Goal: Task Accomplishment & Management: Manage account settings

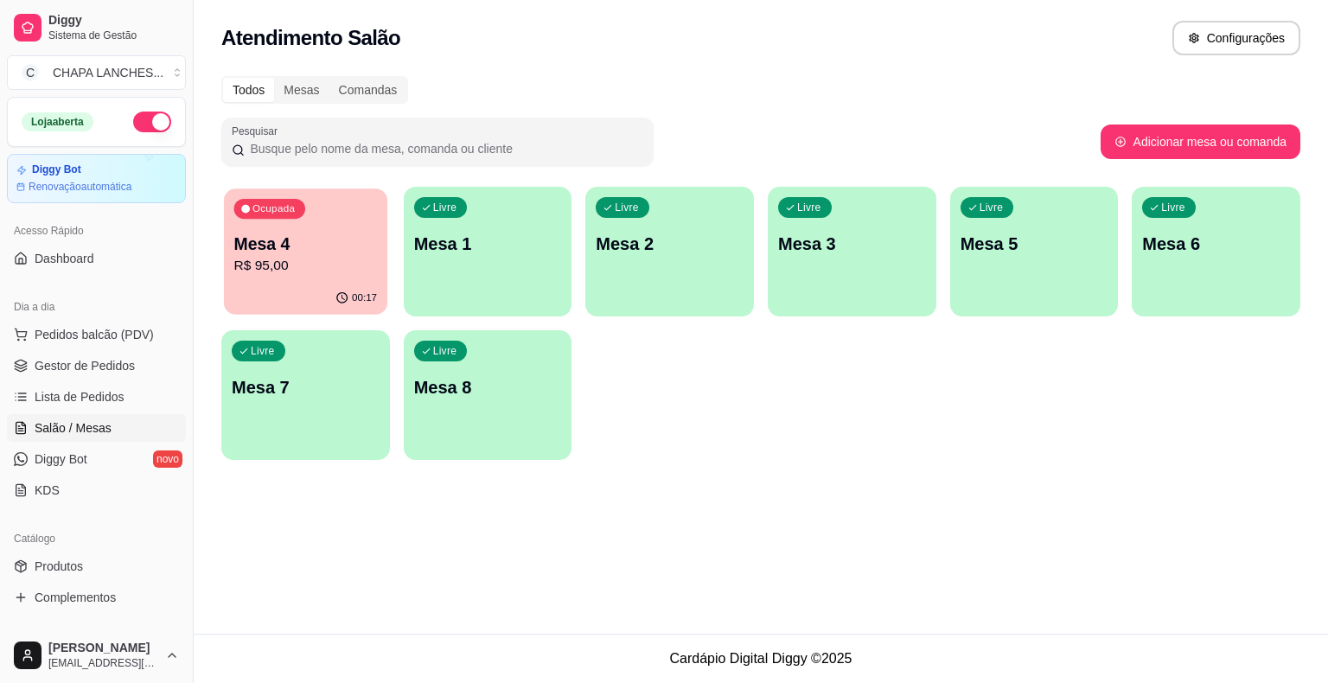
click at [280, 265] on p "R$ 95,00" at bounding box center [306, 266] width 144 height 20
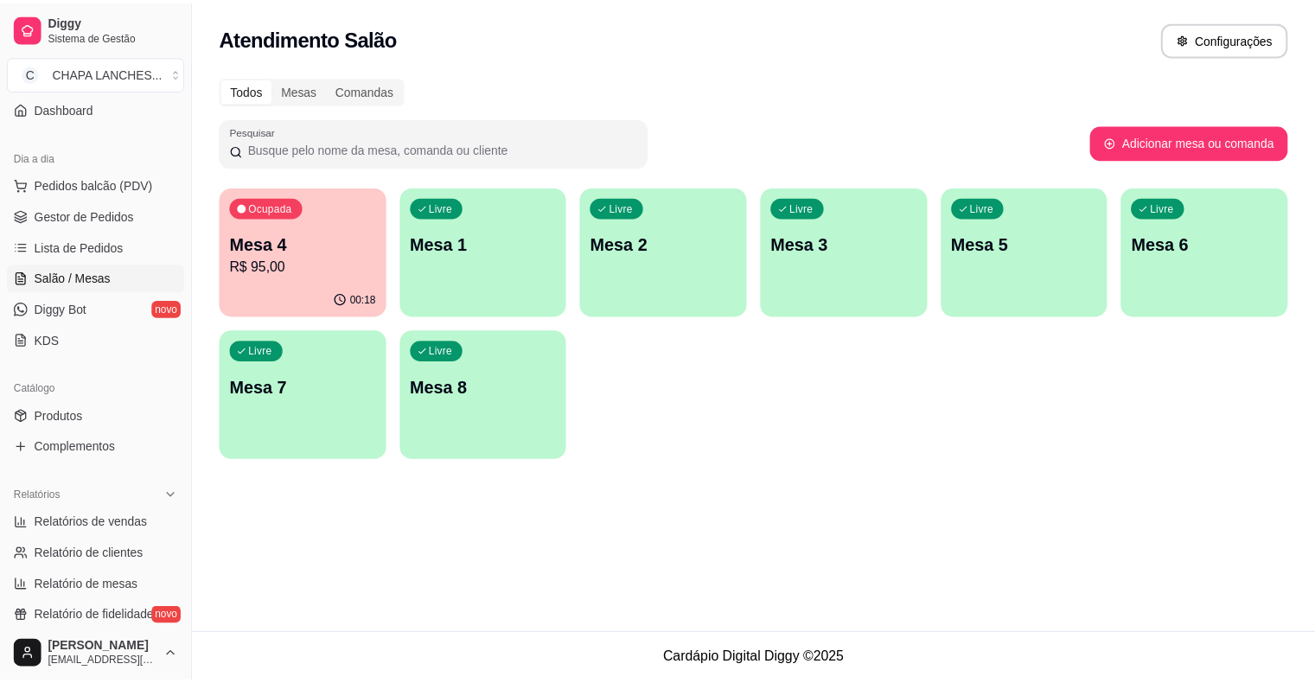
scroll to position [259, 0]
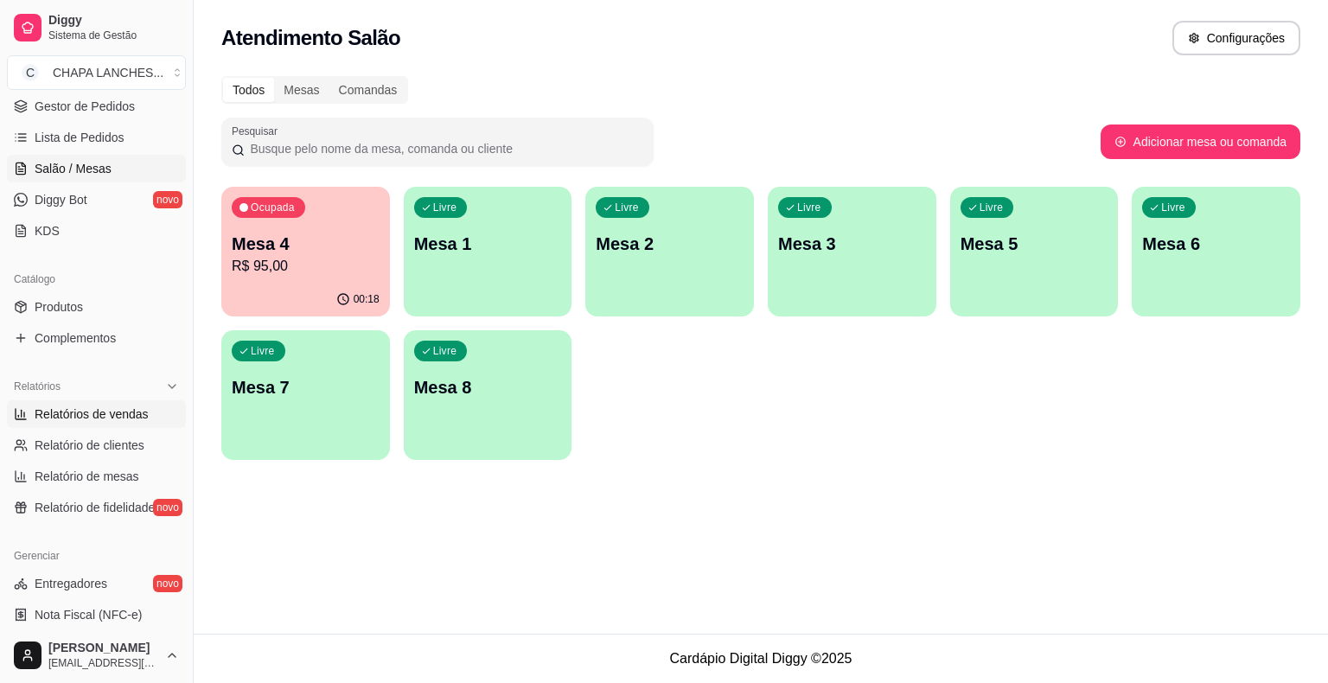
click at [111, 409] on span "Relatórios de vendas" at bounding box center [92, 414] width 114 height 17
select select "ALL"
select select "0"
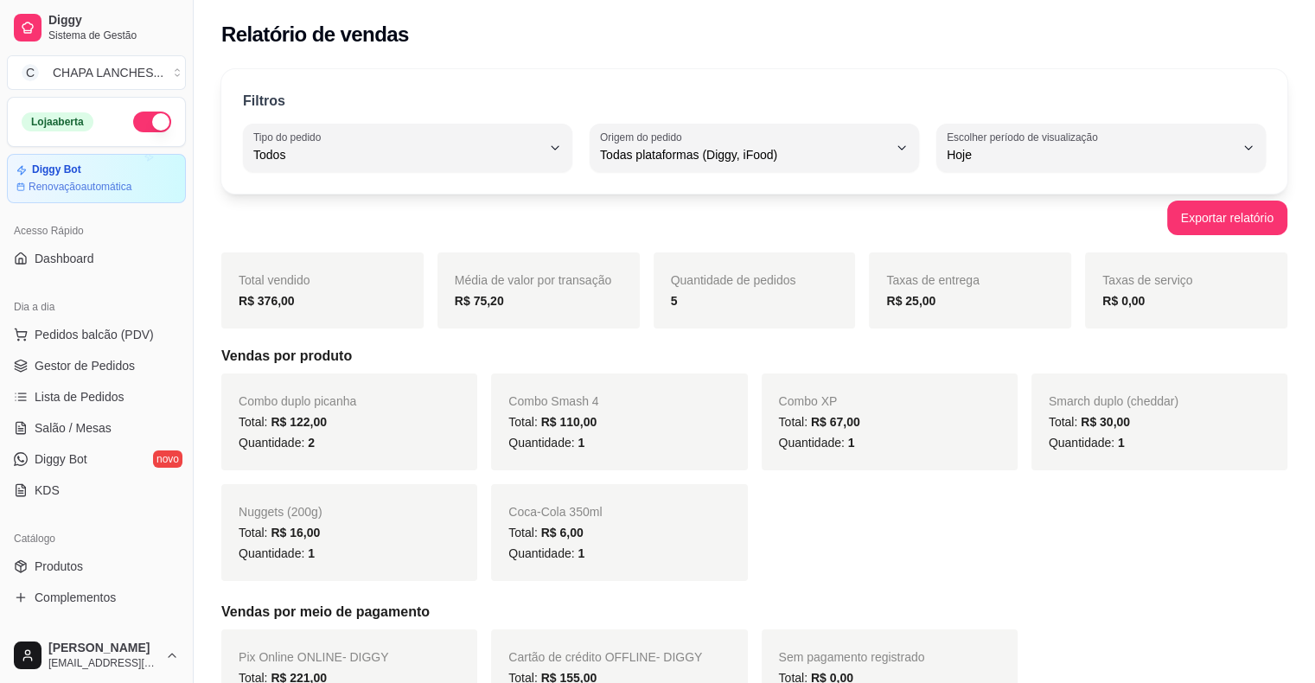
click at [136, 118] on button "button" at bounding box center [152, 122] width 38 height 21
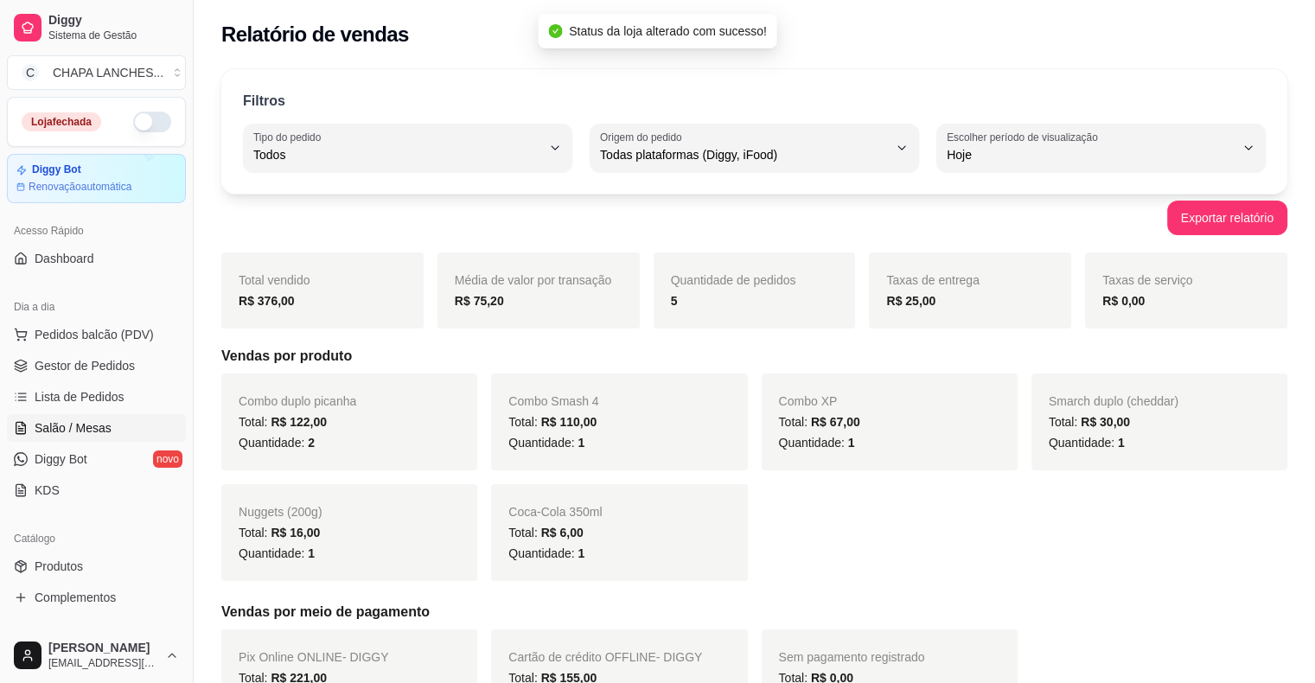
click at [114, 425] on link "Salão / Mesas" at bounding box center [96, 428] width 179 height 28
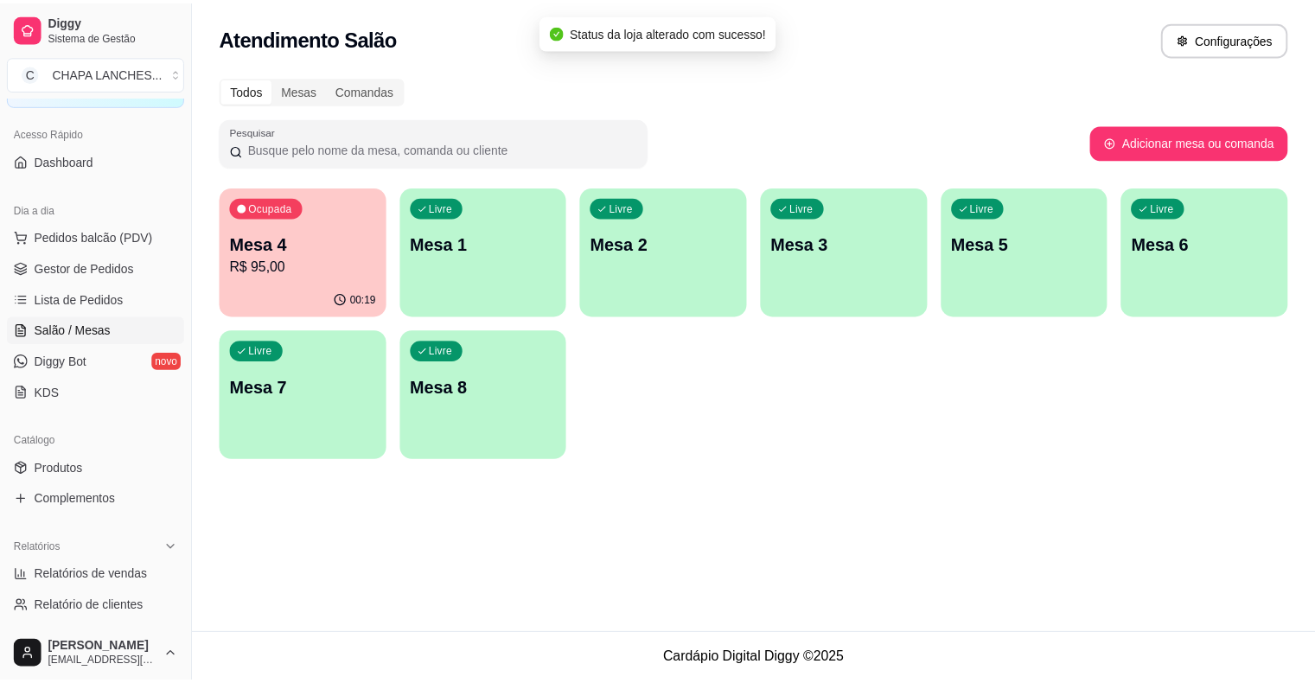
scroll to position [173, 0]
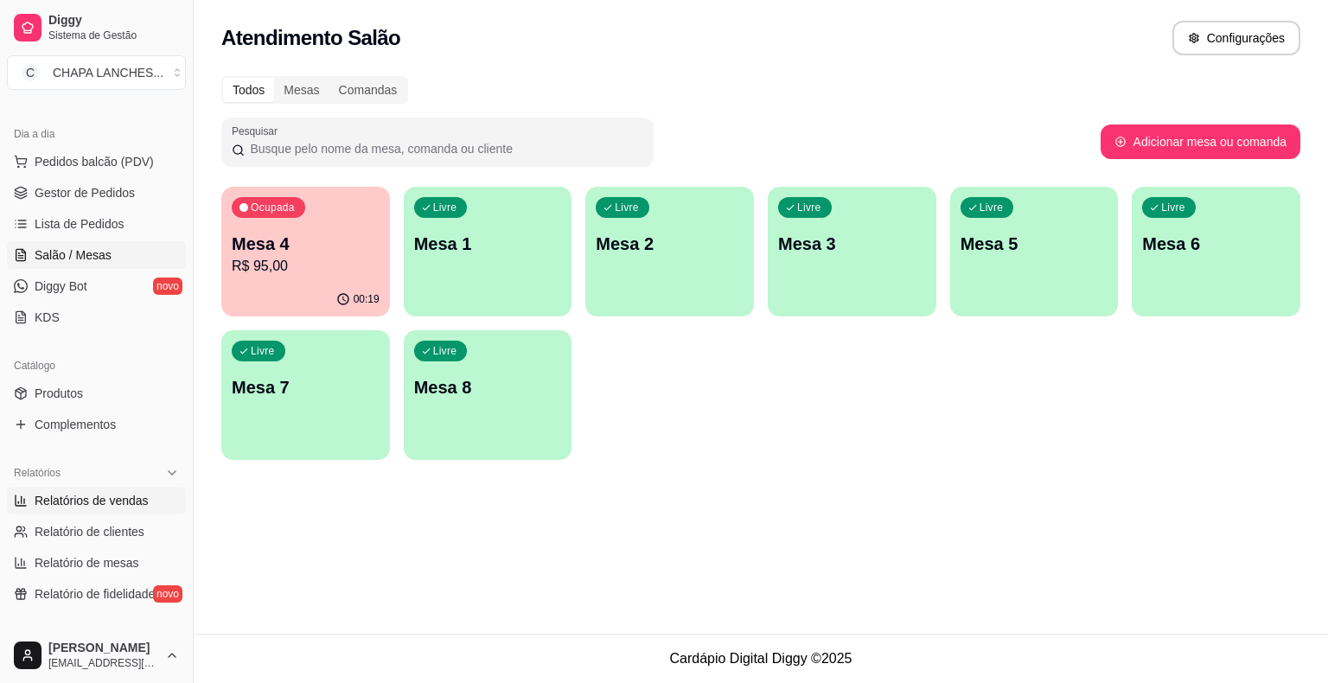
click at [93, 504] on span "Relatórios de vendas" at bounding box center [92, 500] width 114 height 17
select select "ALL"
select select "0"
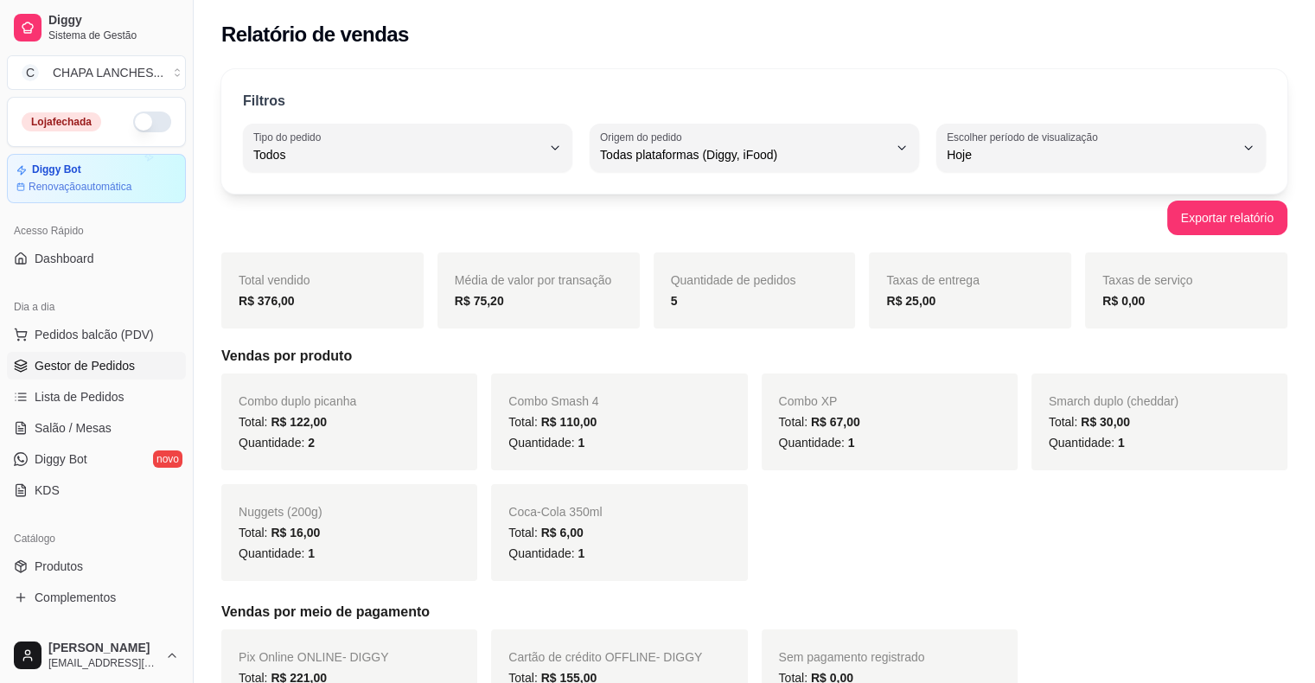
click at [97, 371] on span "Gestor de Pedidos" at bounding box center [85, 365] width 100 height 17
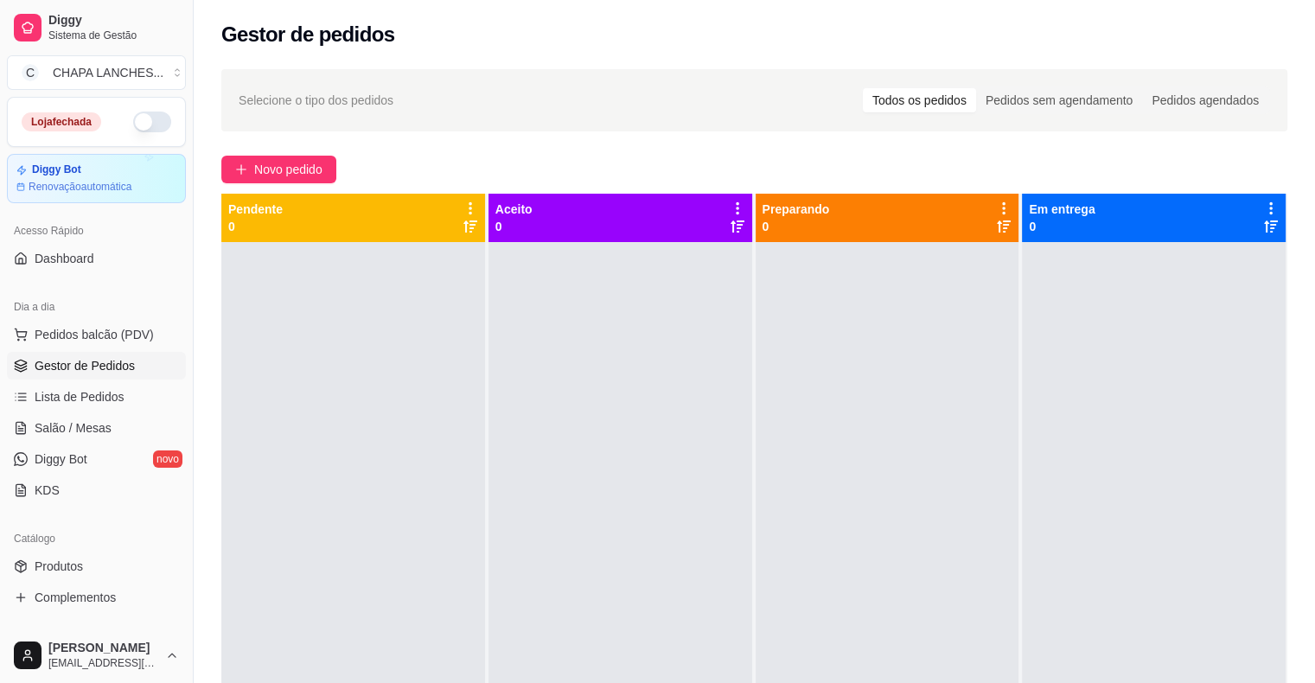
click at [101, 379] on ul "Pedidos balcão (PDV) Gestor de Pedidos Lista de Pedidos Salão / Mesas Diggy Bot…" at bounding box center [96, 412] width 179 height 183
click at [104, 431] on span "Salão / Mesas" at bounding box center [73, 427] width 77 height 17
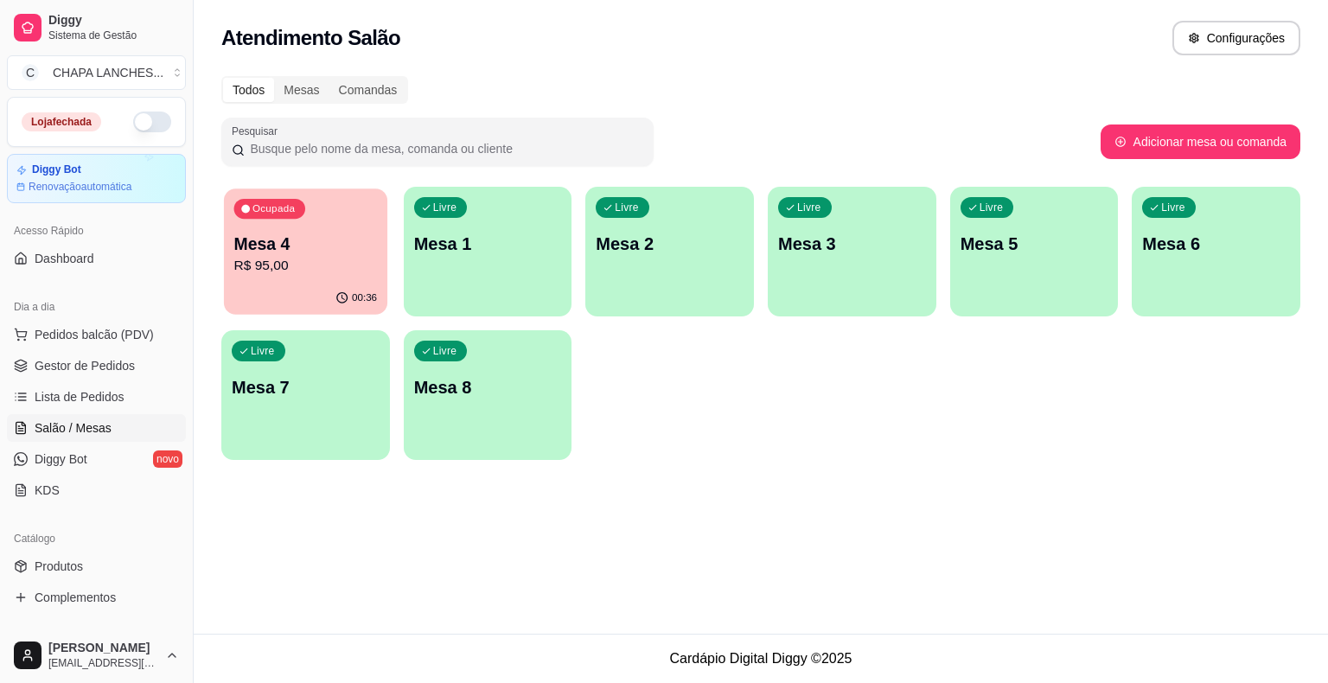
click at [349, 246] on p "Mesa 4" at bounding box center [306, 244] width 144 height 23
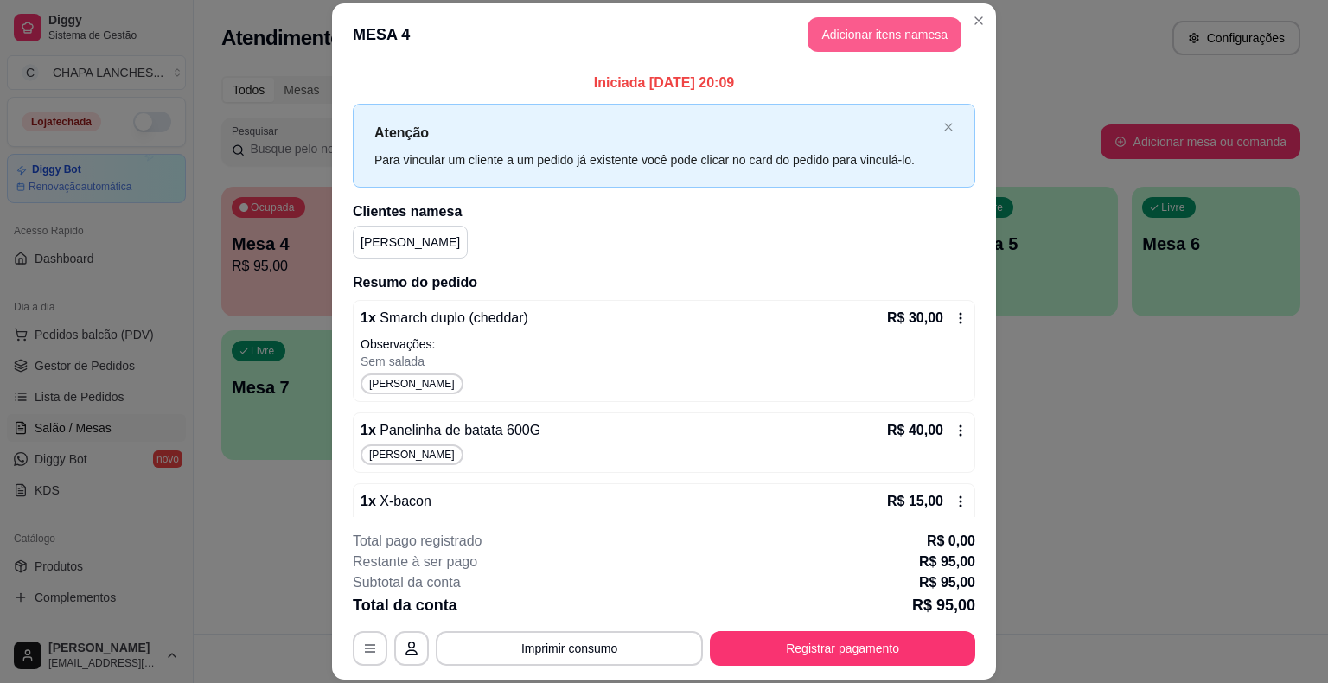
click at [887, 31] on button "Adicionar itens na mesa" at bounding box center [885, 34] width 154 height 35
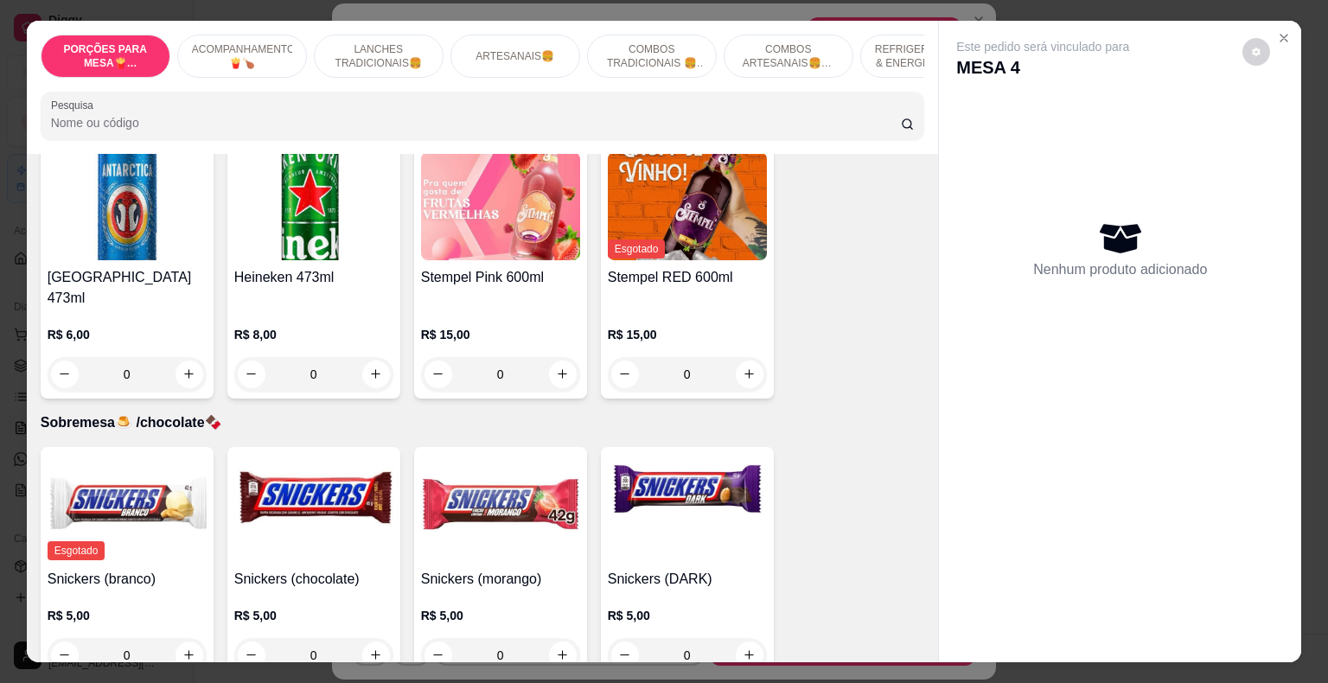
scroll to position [4863, 0]
click at [372, 369] on icon "increase-product-quantity" at bounding box center [376, 373] width 9 height 9
type input "1"
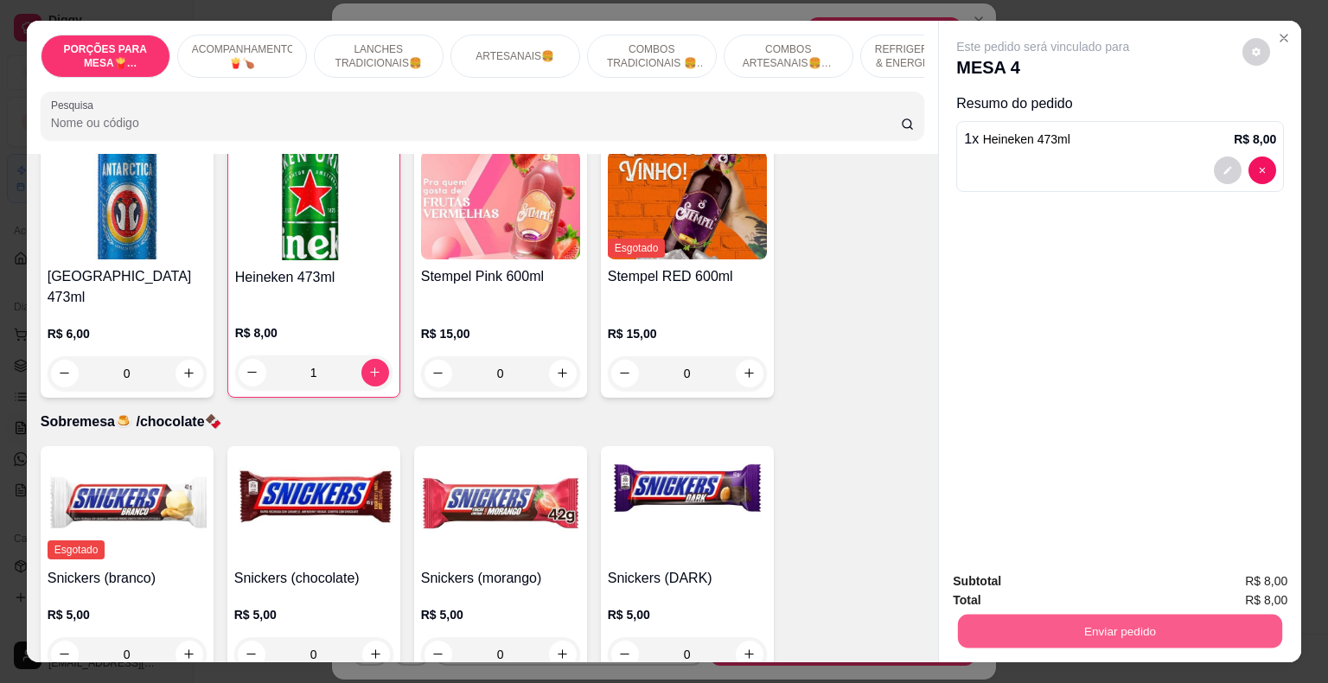
click at [1029, 622] on button "Enviar pedido" at bounding box center [1120, 632] width 324 height 34
click at [1122, 584] on button "Registrar cliente" at bounding box center [1127, 582] width 114 height 33
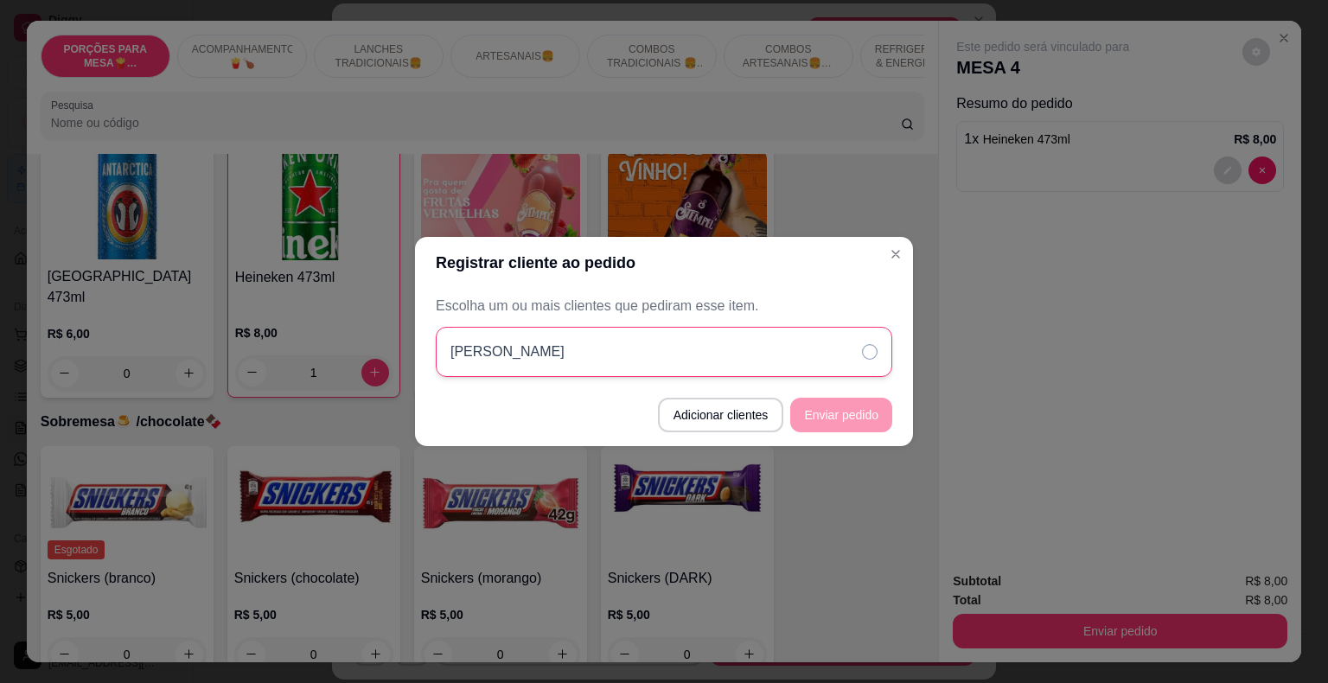
click at [875, 348] on icon at bounding box center [870, 352] width 16 height 16
click at [871, 415] on button "Enviar pedido" at bounding box center [841, 415] width 102 height 35
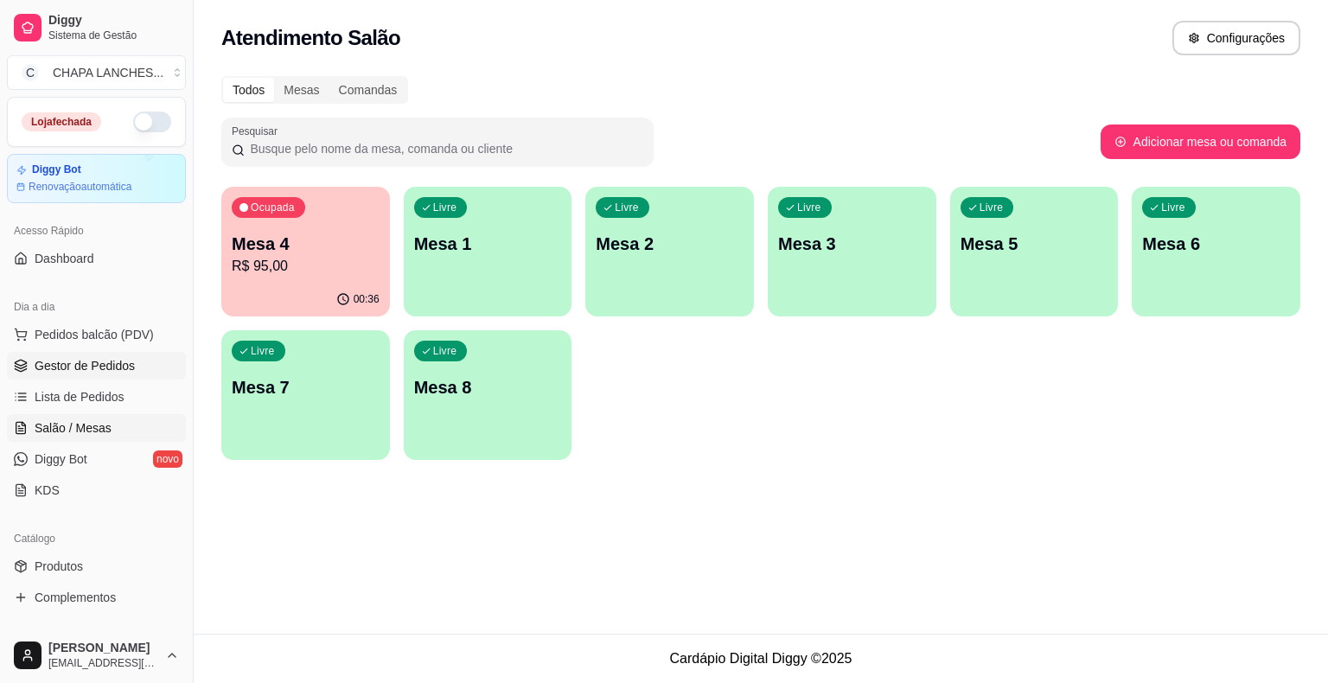
click at [110, 367] on span "Gestor de Pedidos" at bounding box center [85, 365] width 100 height 17
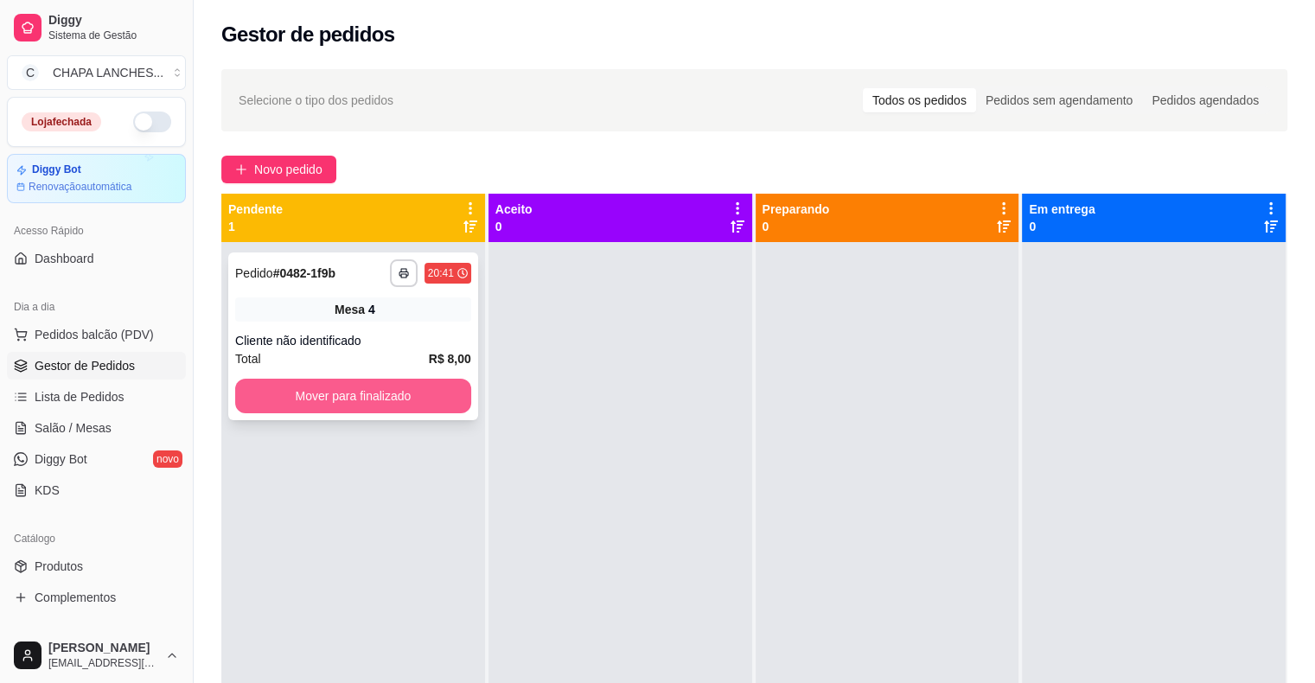
click at [349, 402] on button "Mover para finalizado" at bounding box center [353, 396] width 236 height 35
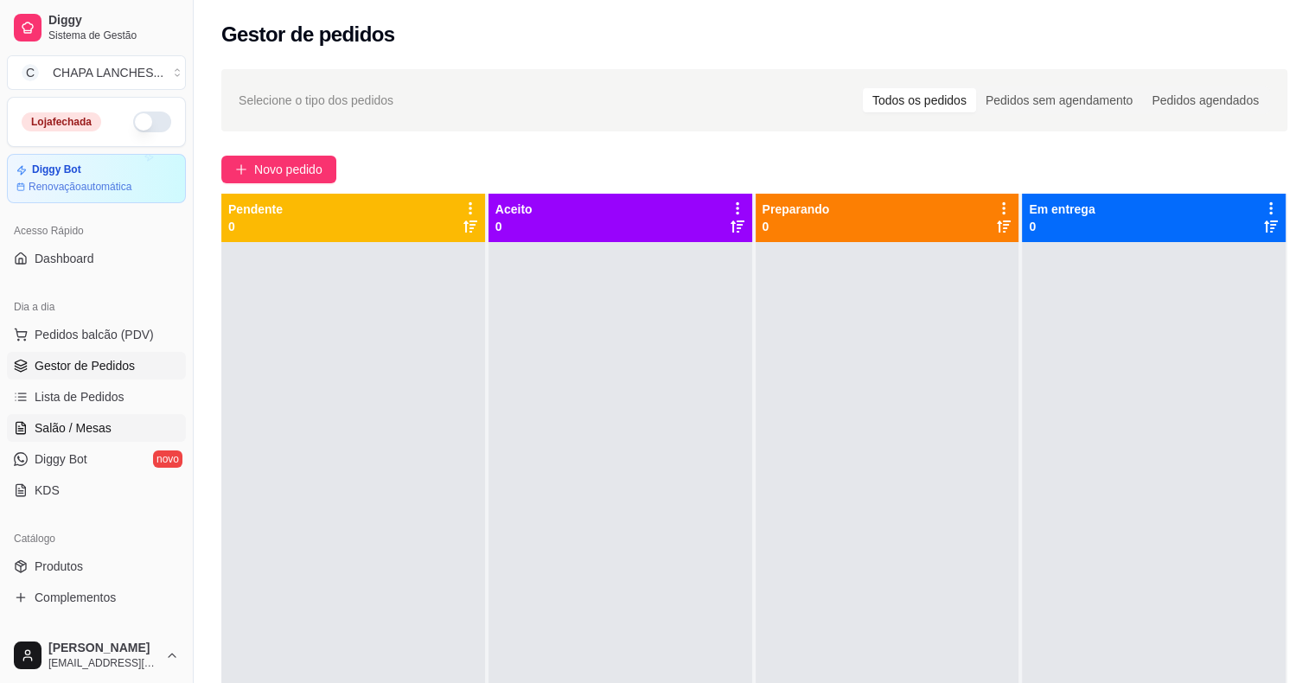
click at [53, 427] on span "Salão / Mesas" at bounding box center [73, 427] width 77 height 17
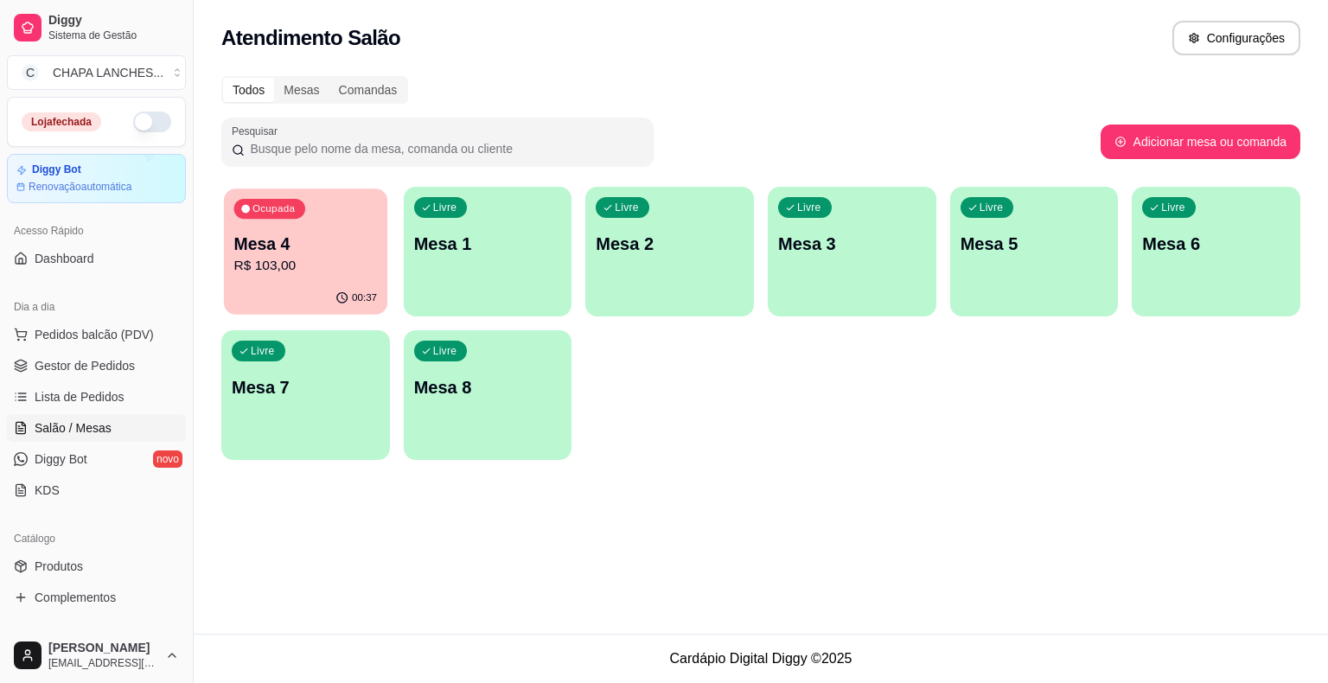
click at [363, 263] on p "R$ 103,00" at bounding box center [306, 266] width 144 height 20
click at [293, 258] on p "R$ 103,00" at bounding box center [306, 266] width 148 height 21
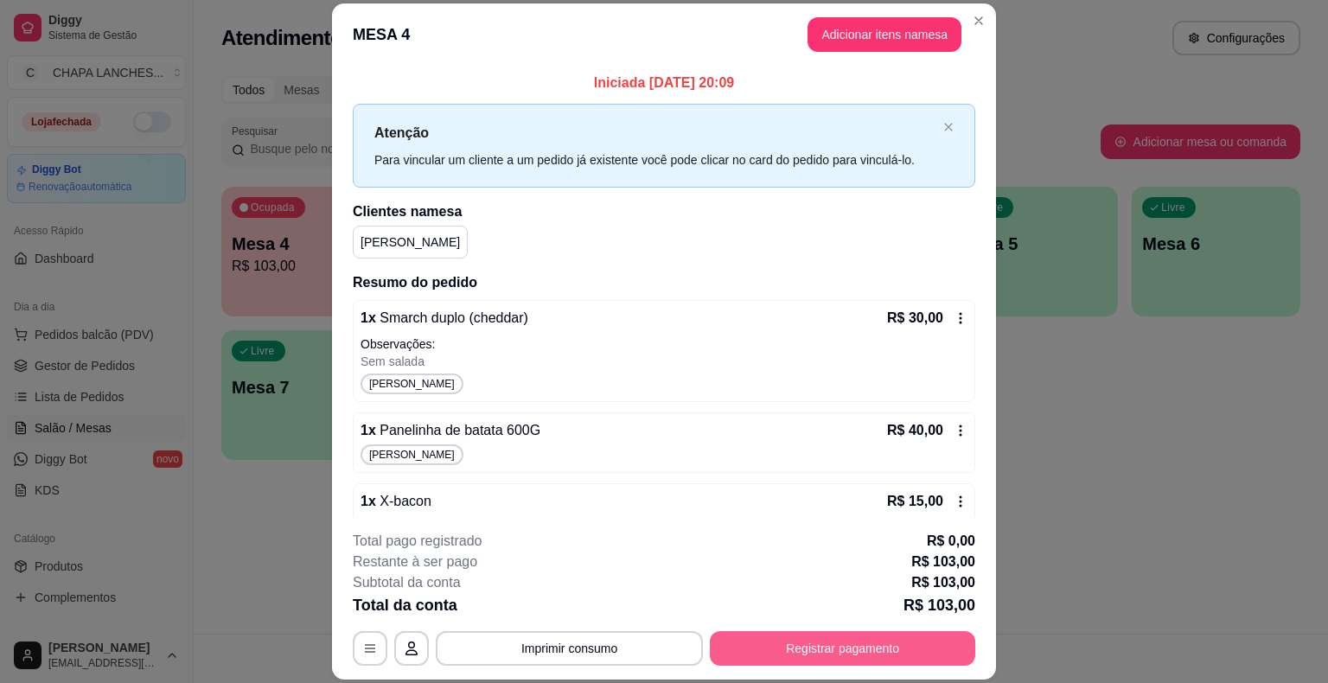
click at [837, 632] on button "Registrar pagamento" at bounding box center [843, 648] width 266 height 35
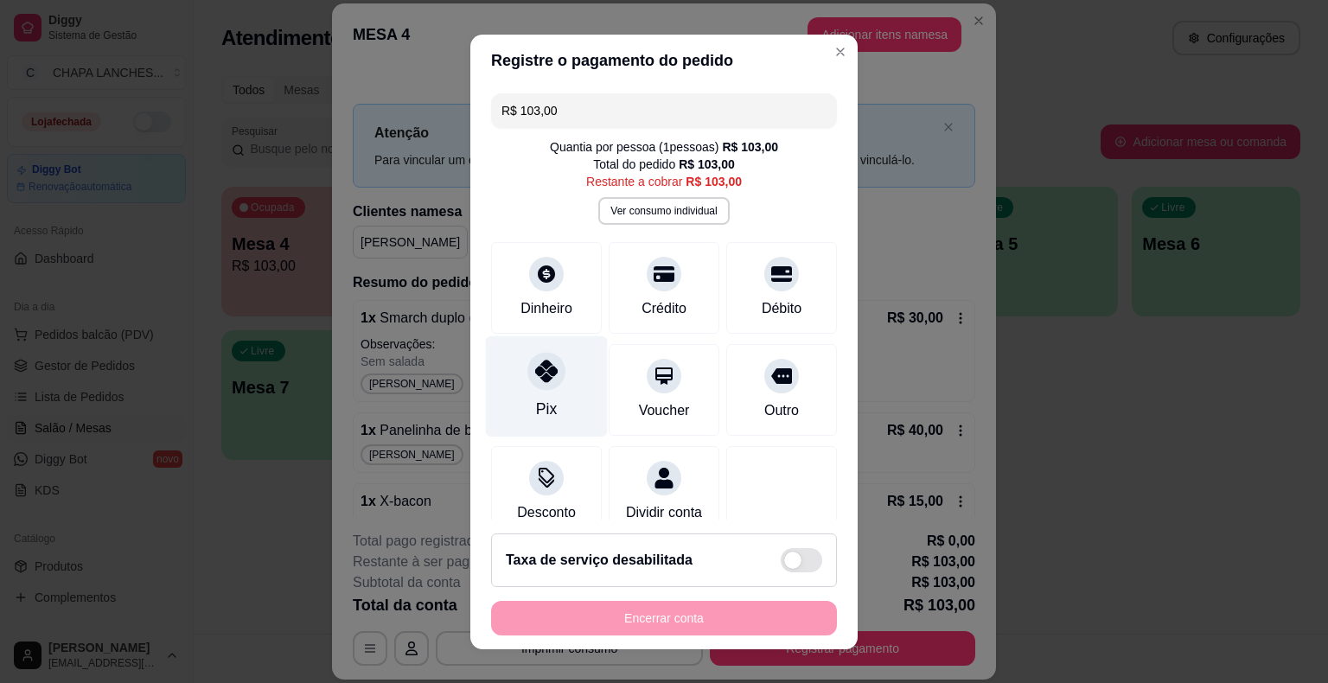
click at [542, 378] on icon at bounding box center [546, 371] width 22 height 22
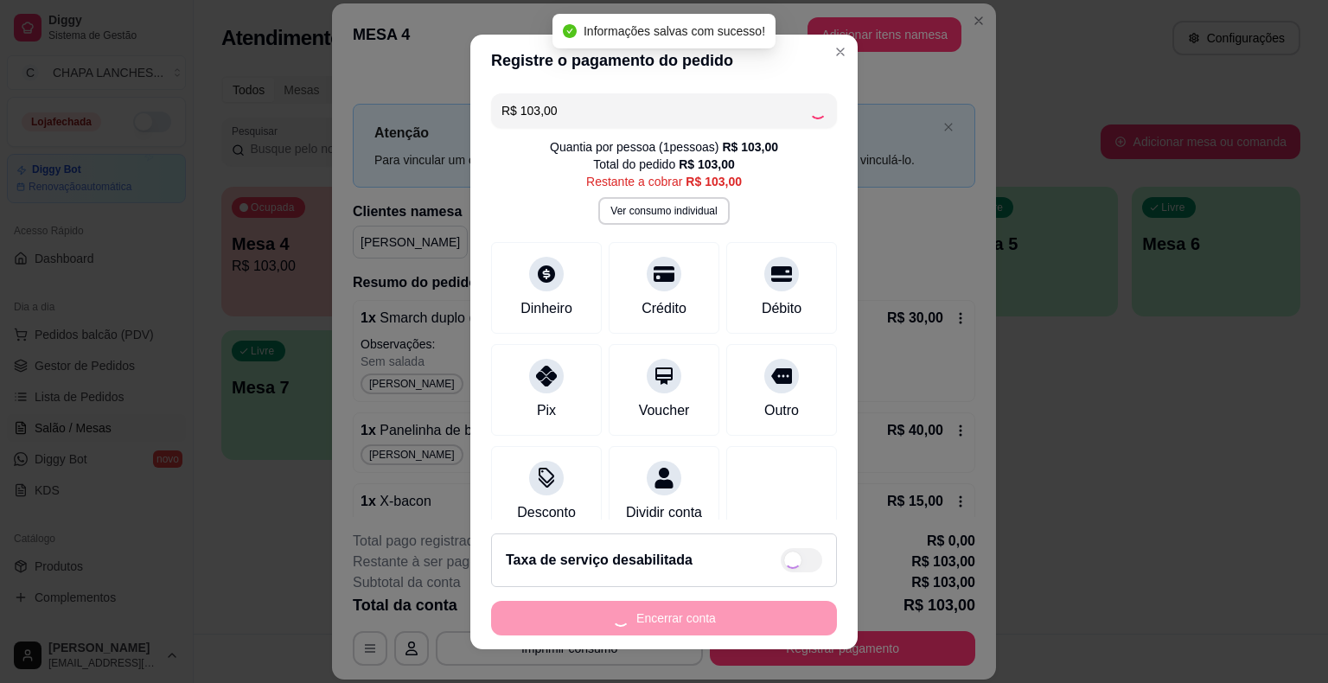
type input "R$ 0,00"
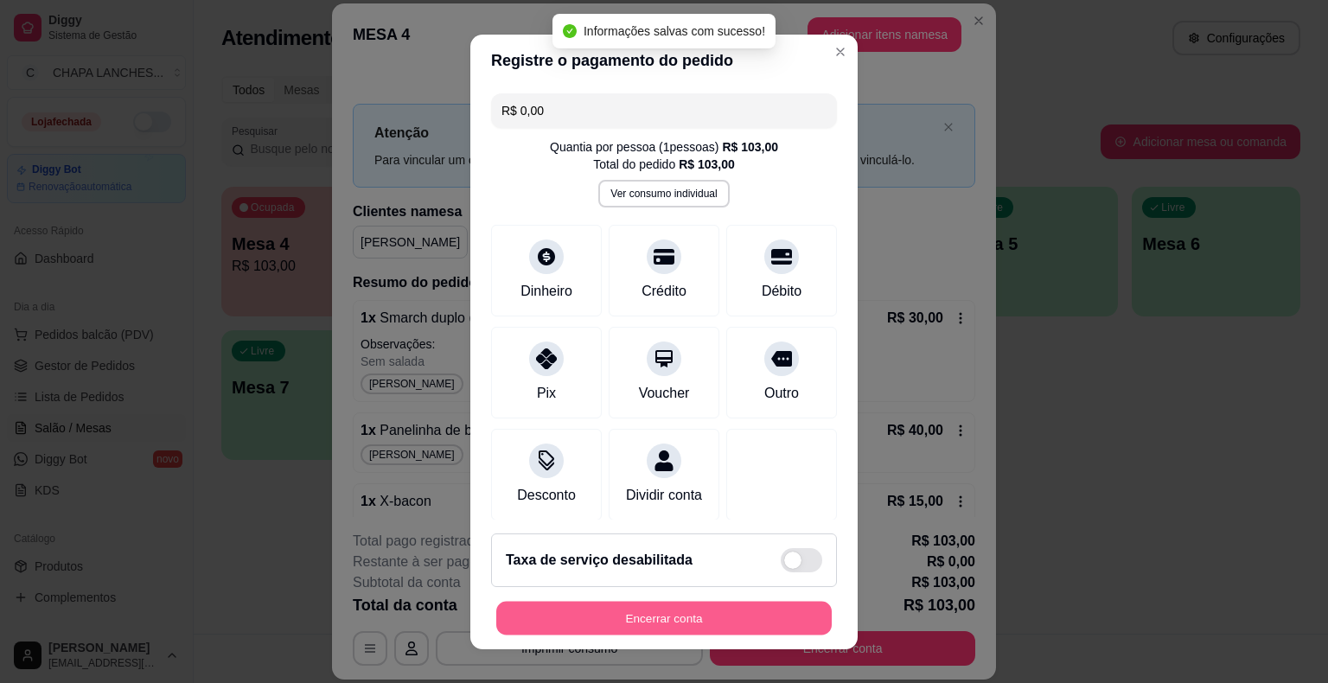
click at [640, 619] on button "Encerrar conta" at bounding box center [664, 618] width 336 height 34
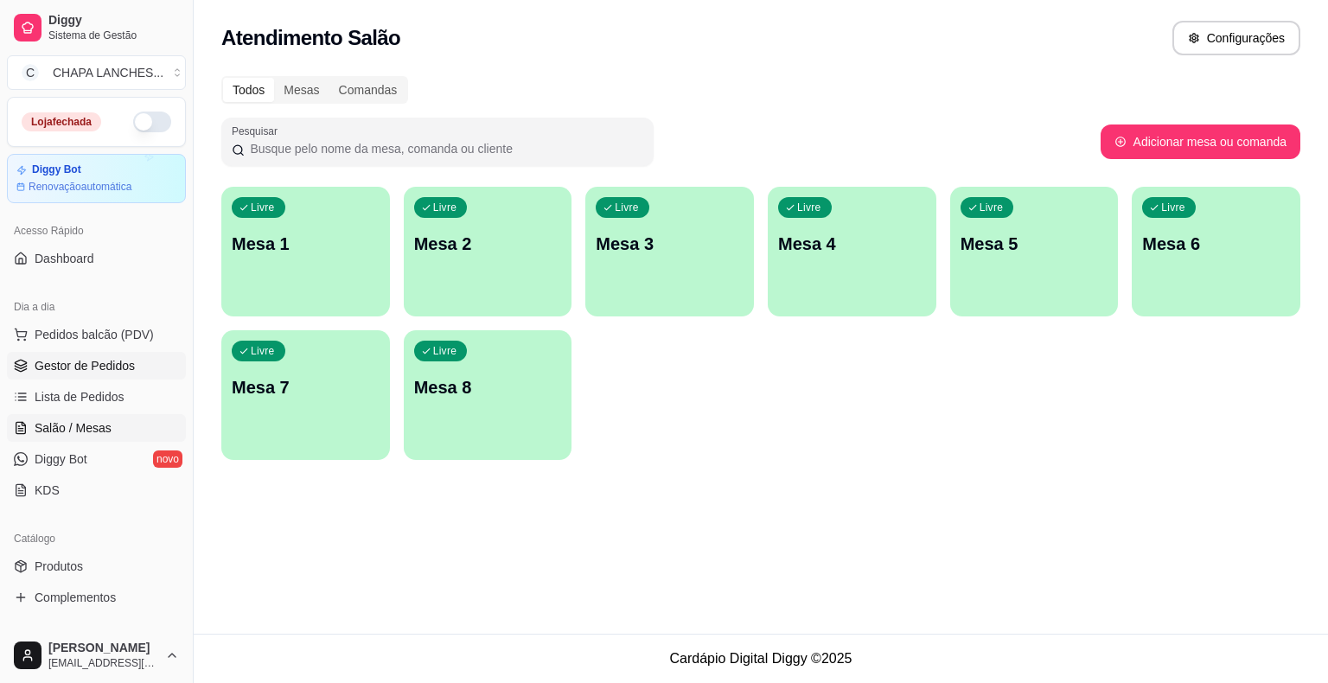
click at [67, 373] on span "Gestor de Pedidos" at bounding box center [85, 365] width 100 height 17
